Goal: Information Seeking & Learning: Learn about a topic

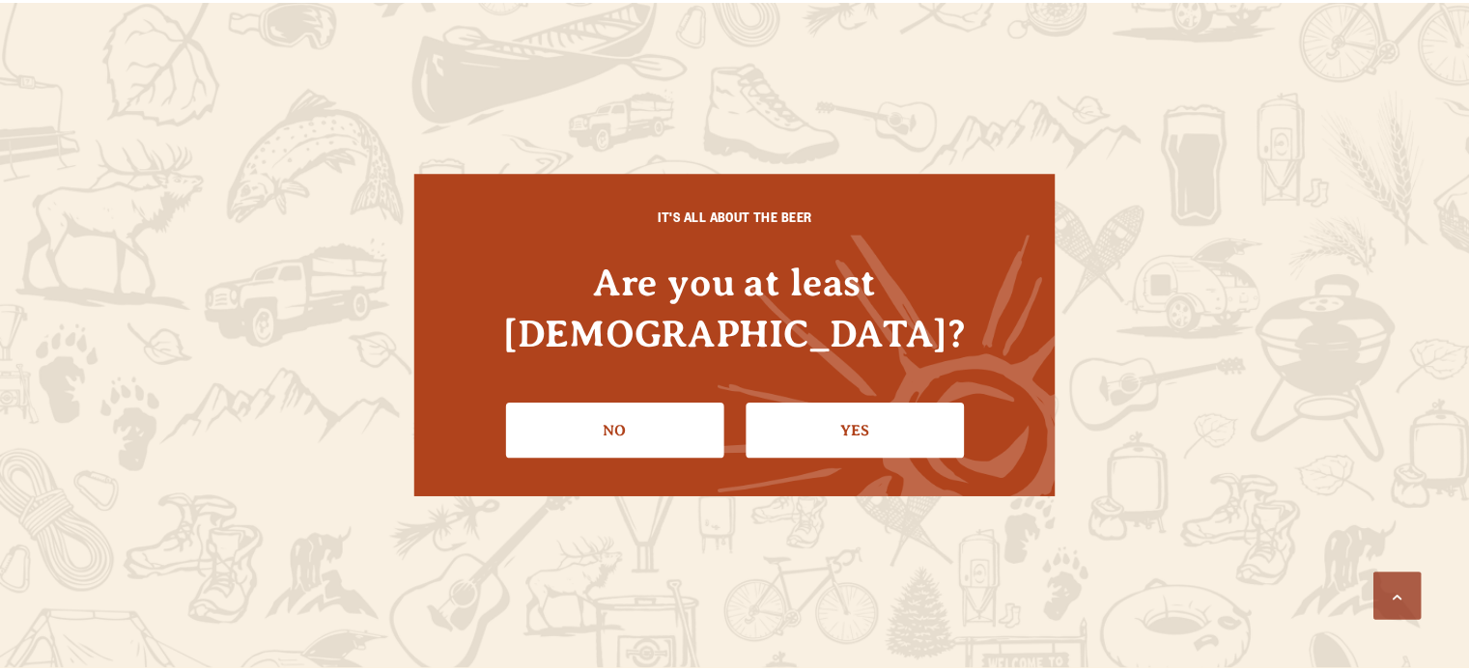
scroll to position [1179, 0]
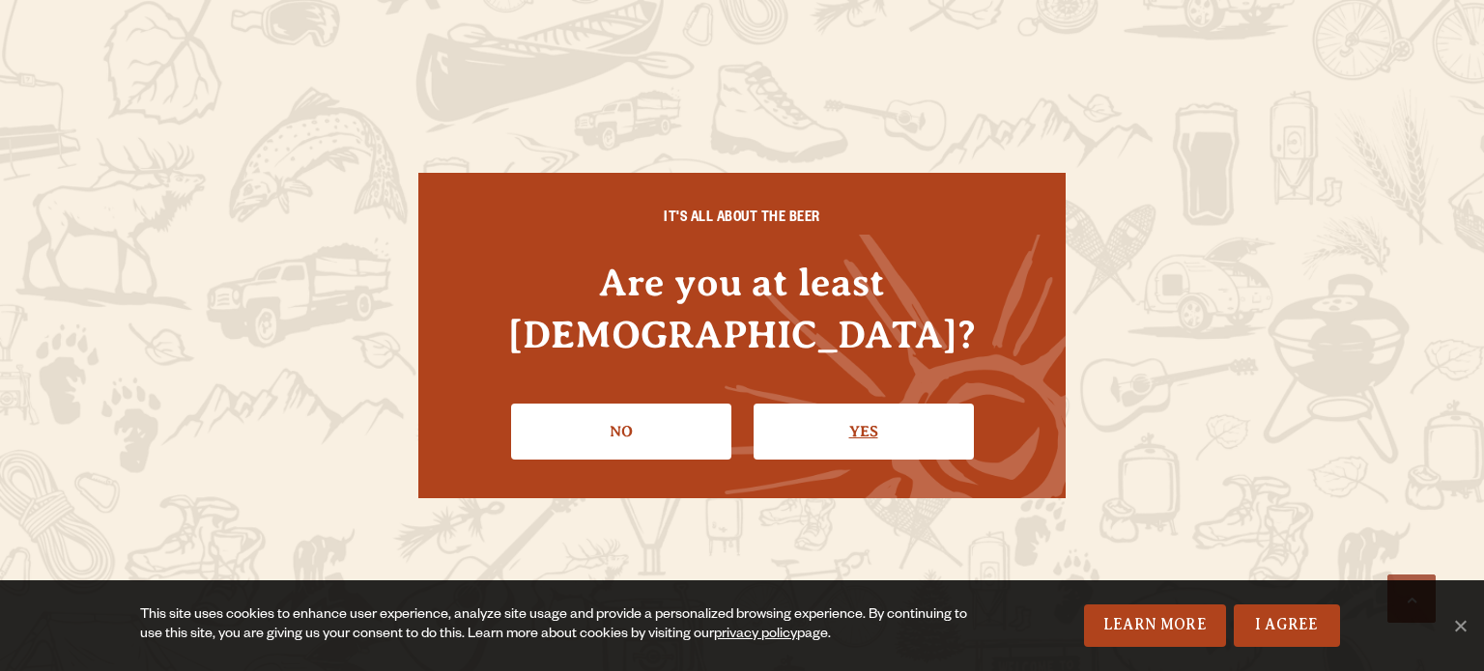
click at [854, 413] on link "Yes" at bounding box center [864, 432] width 220 height 56
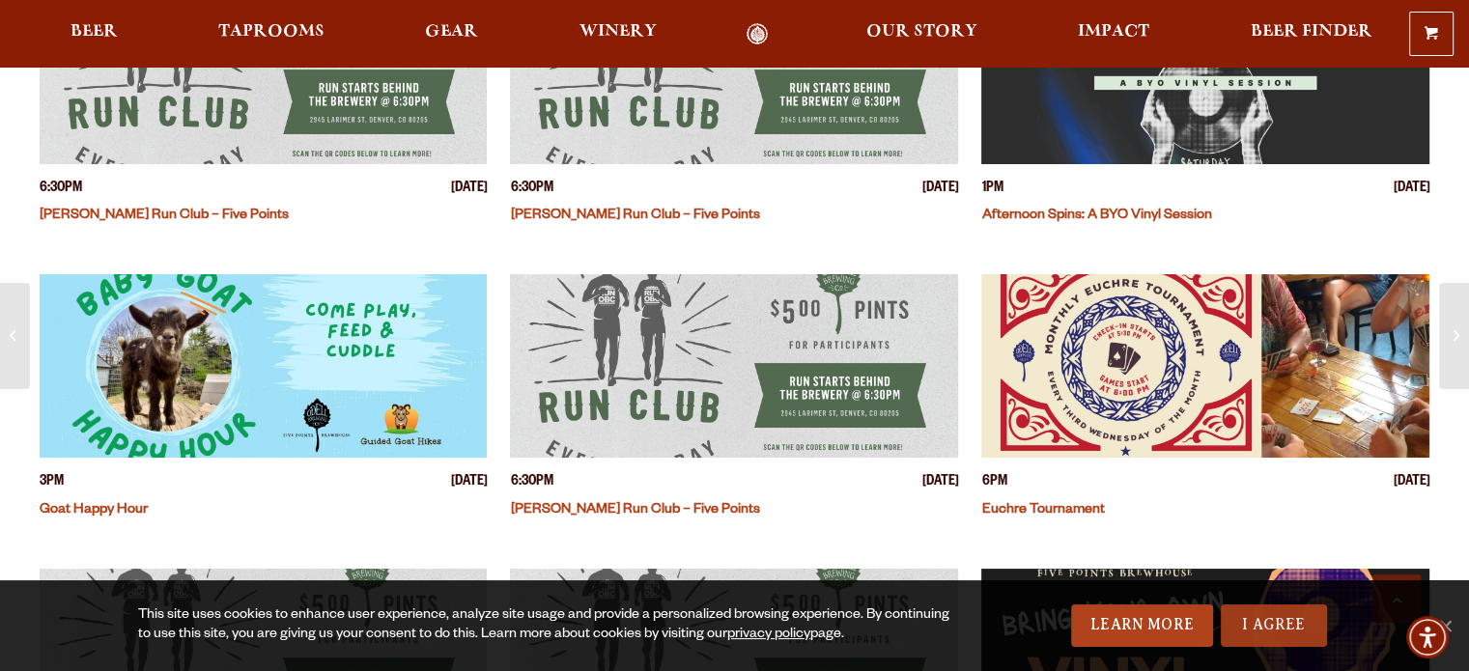
click at [1271, 615] on link "I Agree" at bounding box center [1274, 626] width 106 height 43
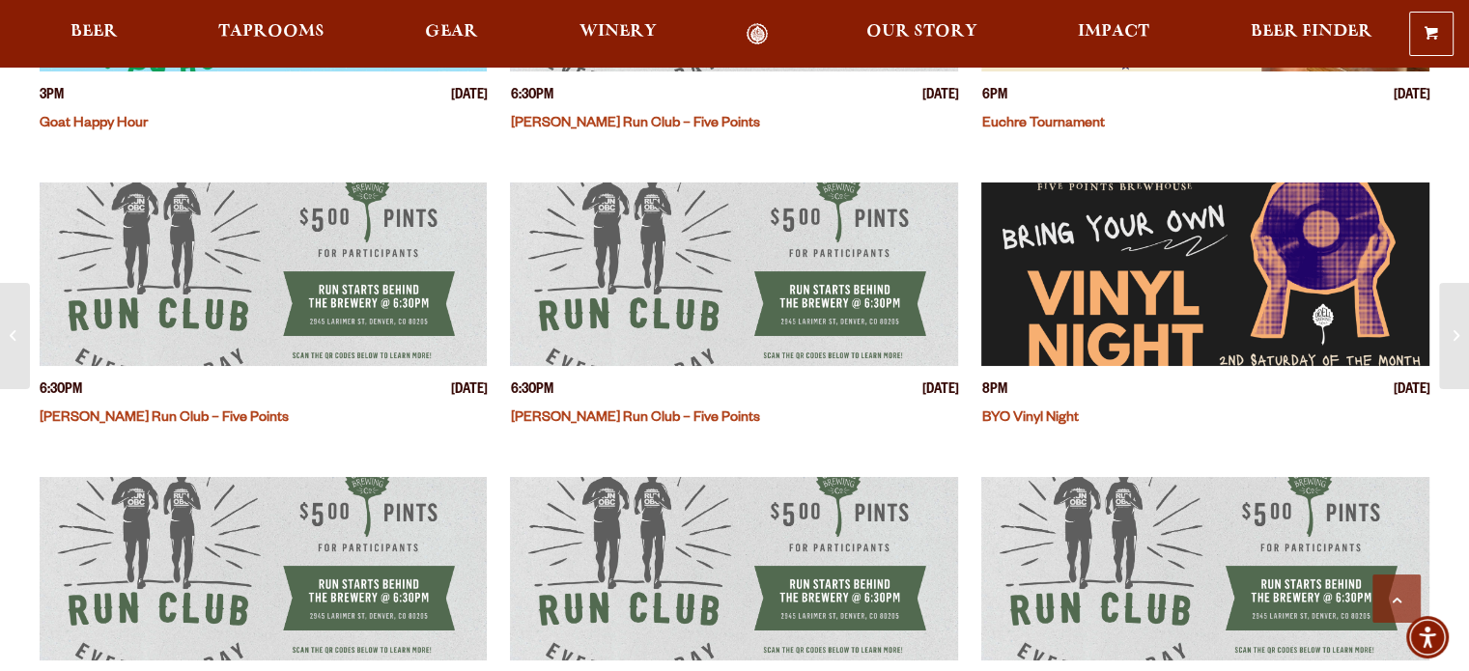
scroll to position [1567, 0]
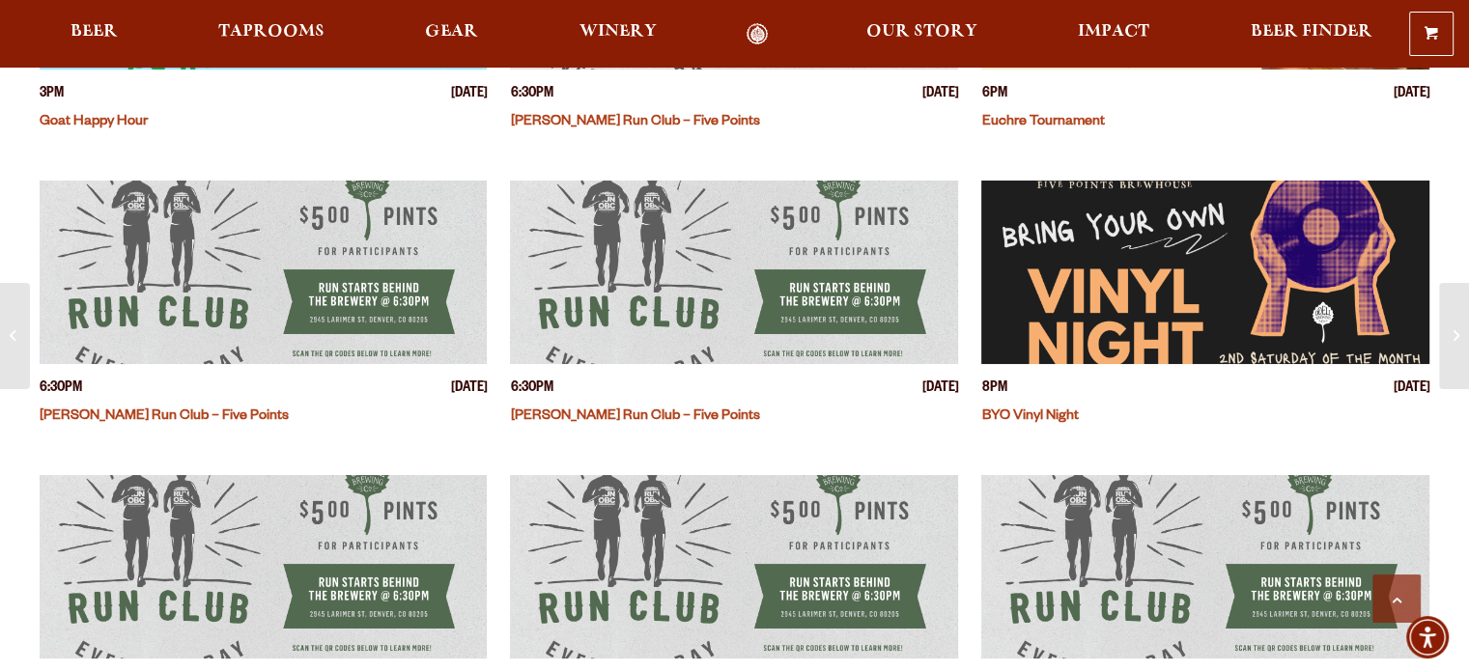
click at [1198, 258] on img "View event details" at bounding box center [1206, 273] width 448 height 184
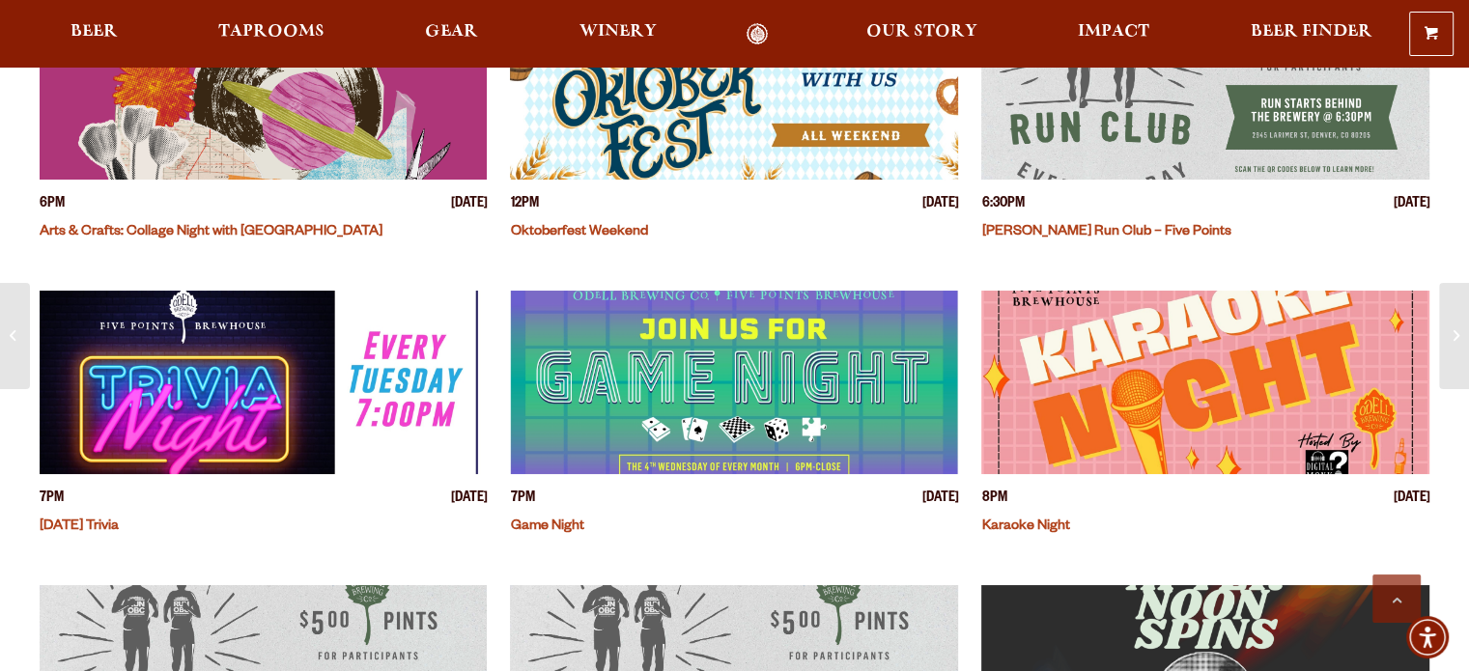
scroll to position [576, 0]
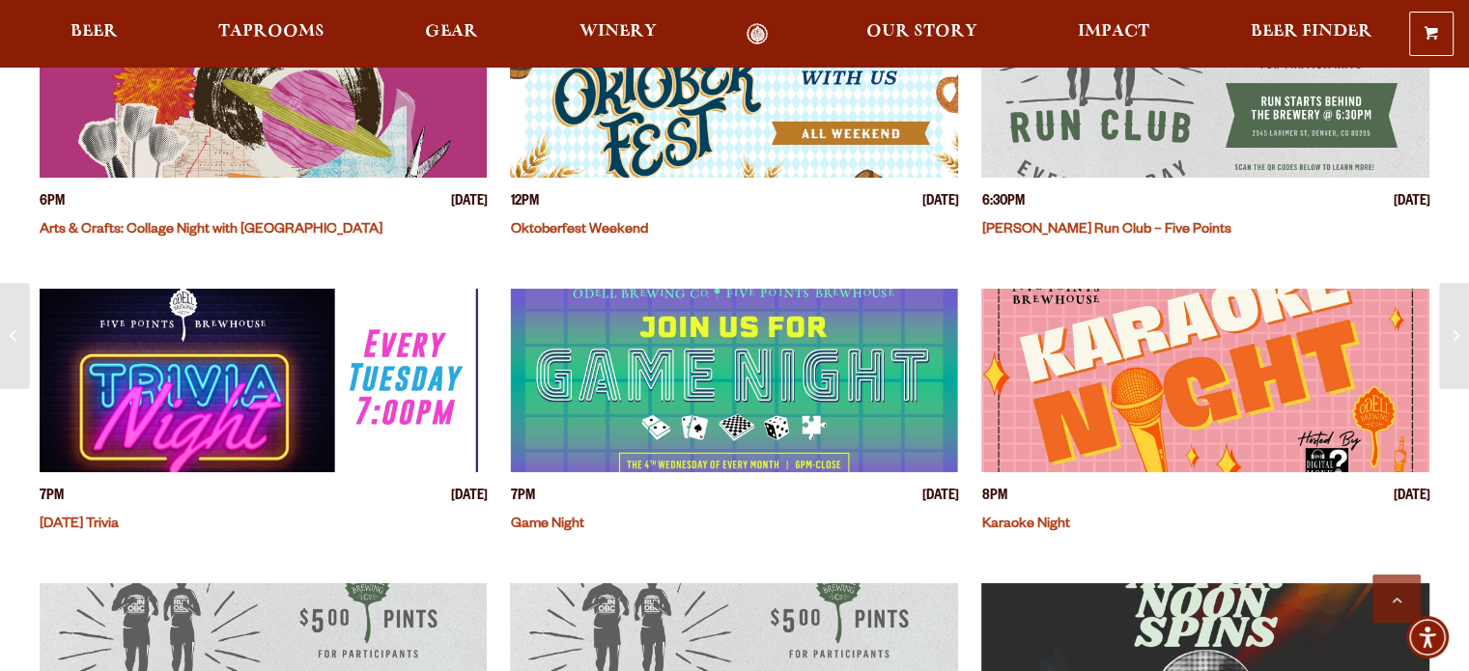
click at [273, 400] on img "View event details" at bounding box center [264, 381] width 448 height 184
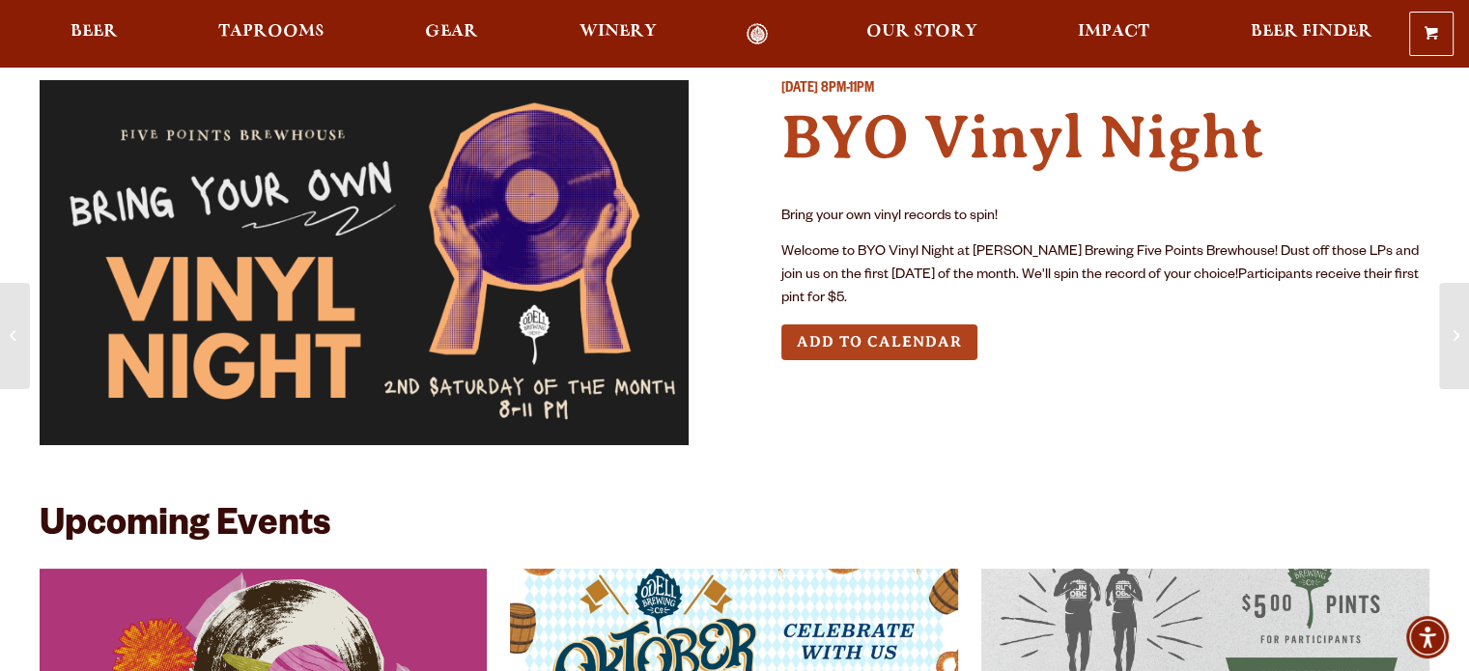
scroll to position [43, 0]
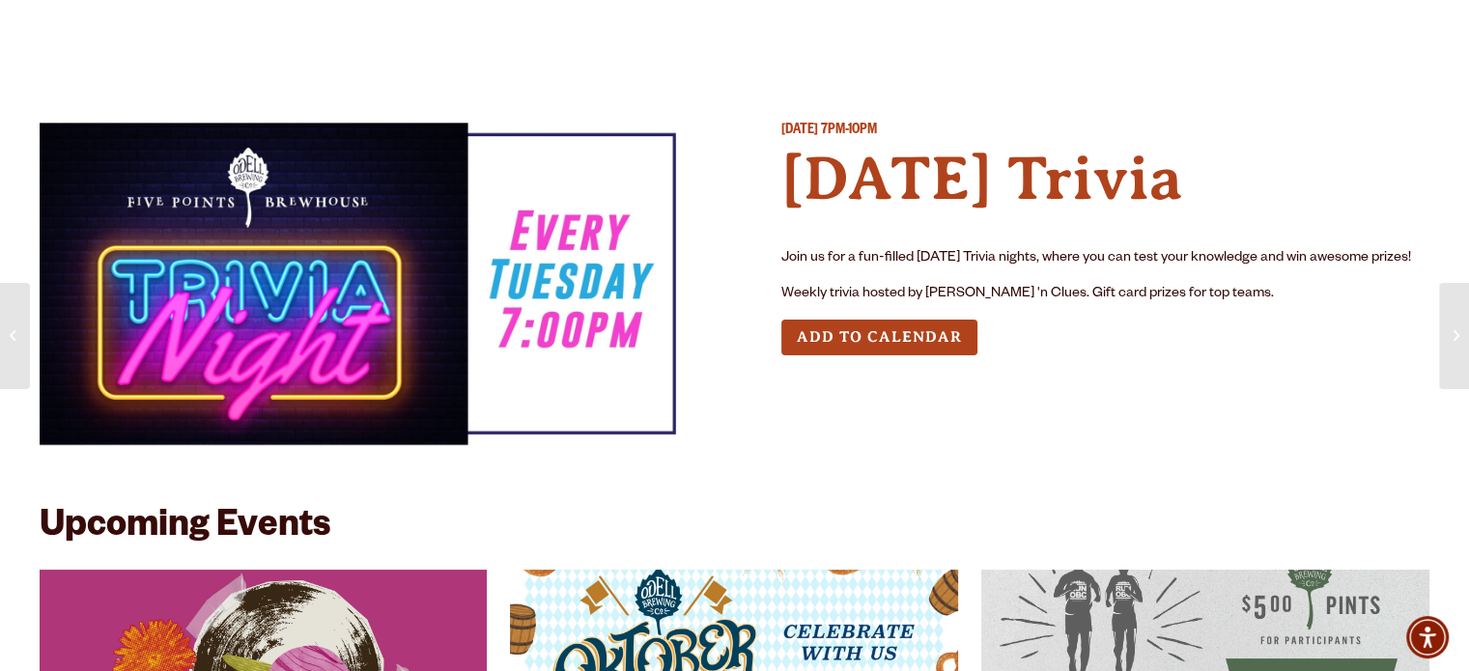
click at [1102, 442] on div "[DATE] 7PM-10PM [DATE] Trivia Join us for a fun-filled [DATE] Trivia nights, wh…" at bounding box center [1106, 292] width 649 height 340
